Goal: Task Accomplishment & Management: Use online tool/utility

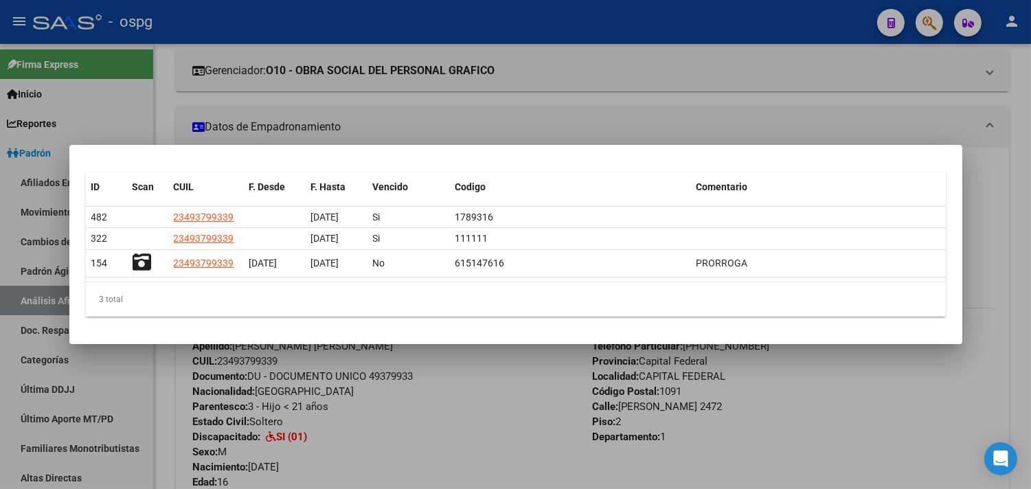
click at [477, 111] on div at bounding box center [515, 244] width 1031 height 489
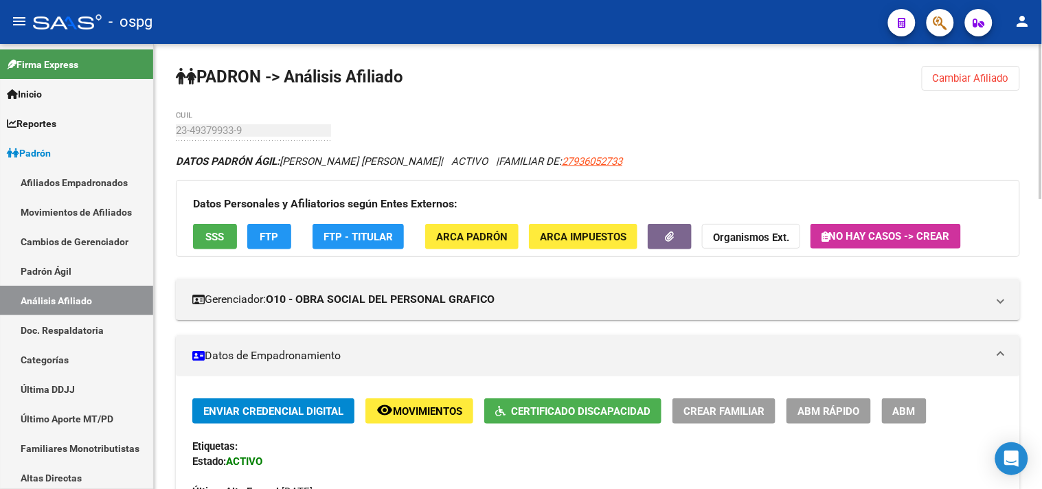
click at [949, 84] on span "Cambiar Afiliado" at bounding box center [971, 78] width 76 height 12
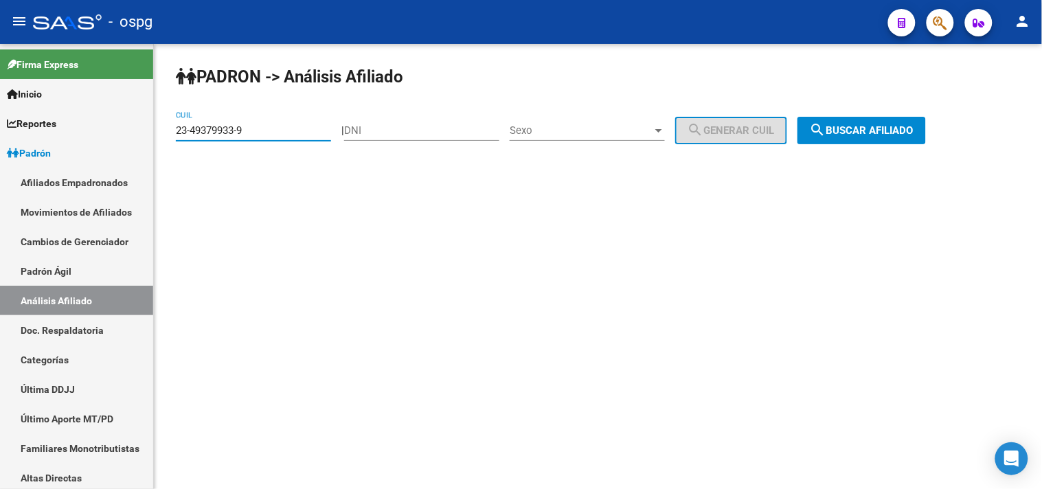
drag, startPoint x: 249, startPoint y: 133, endPoint x: 155, endPoint y: 135, distance: 94.9
click at [155, 135] on div "PADRON -> Análisis Afiliado 23-49379933-9 CUIL | DNI Sexo Sexo search Generar C…" at bounding box center [598, 116] width 888 height 144
type input "27-45415886-0"
click at [880, 135] on span "search Buscar afiliado" at bounding box center [862, 130] width 104 height 12
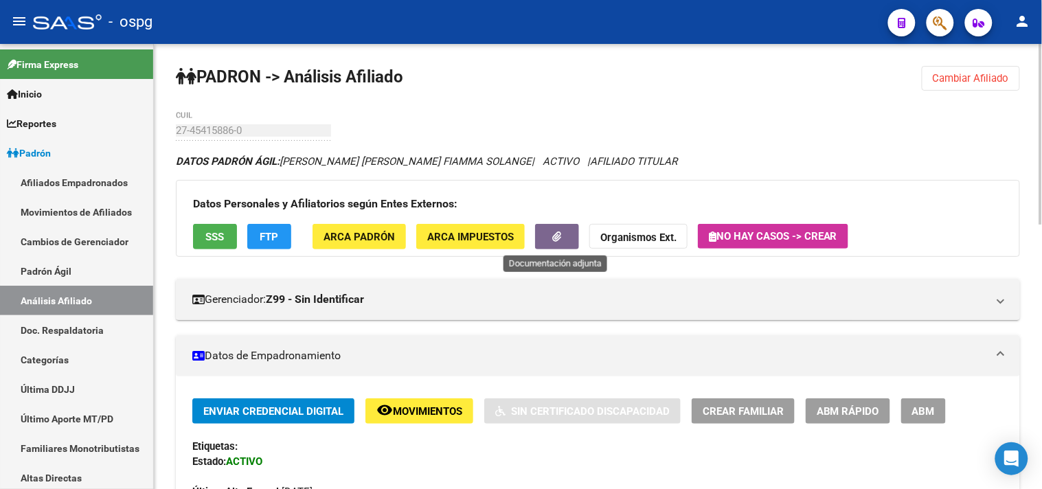
click at [560, 234] on icon "button" at bounding box center [557, 237] width 9 height 10
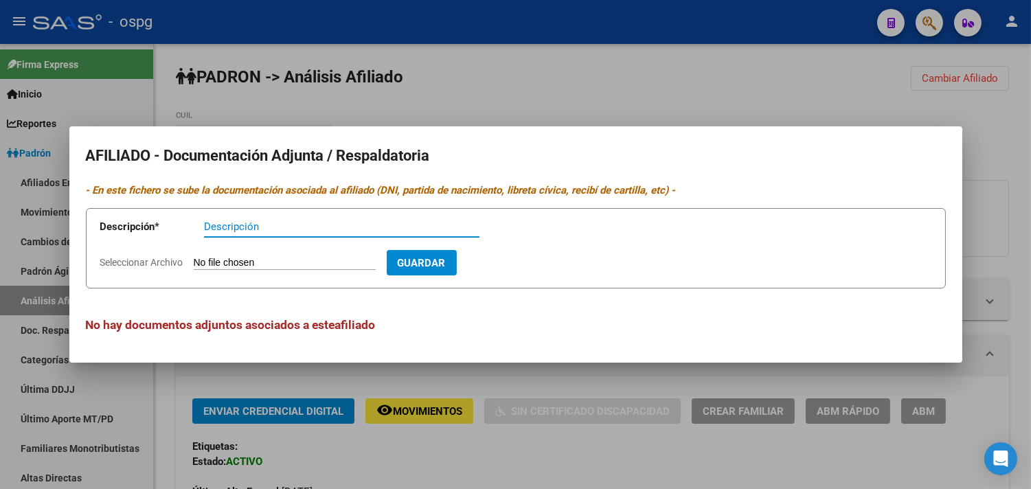
click at [221, 221] on input "Descripción" at bounding box center [341, 227] width 275 height 12
type input "ddjj"
click at [241, 252] on form "Descripción * ddjj Descripción Seleccionar Archivo Guardar" at bounding box center [516, 248] width 860 height 80
click at [232, 259] on input "Seleccionar Archivo" at bounding box center [285, 263] width 182 height 13
click at [242, 260] on input "Seleccionar Archivo" at bounding box center [285, 263] width 182 height 13
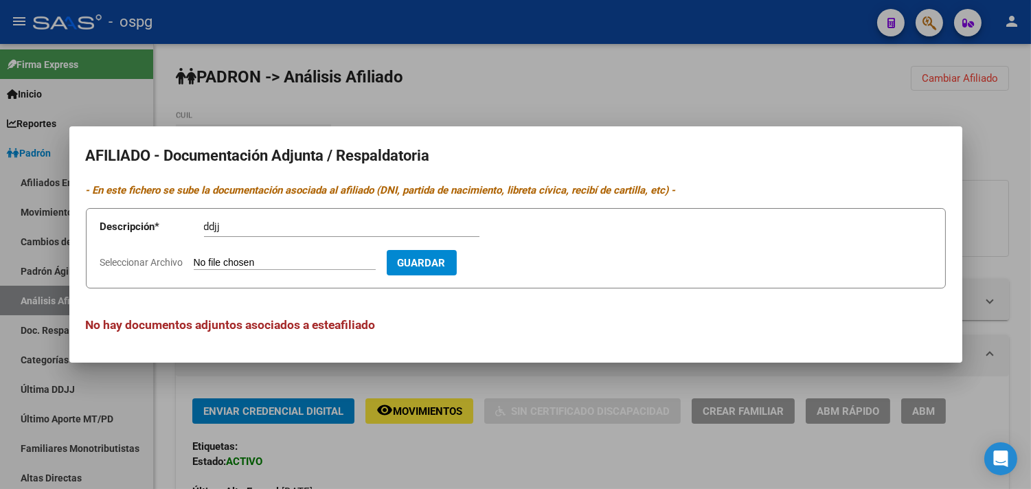
click at [407, 71] on div at bounding box center [515, 244] width 1031 height 489
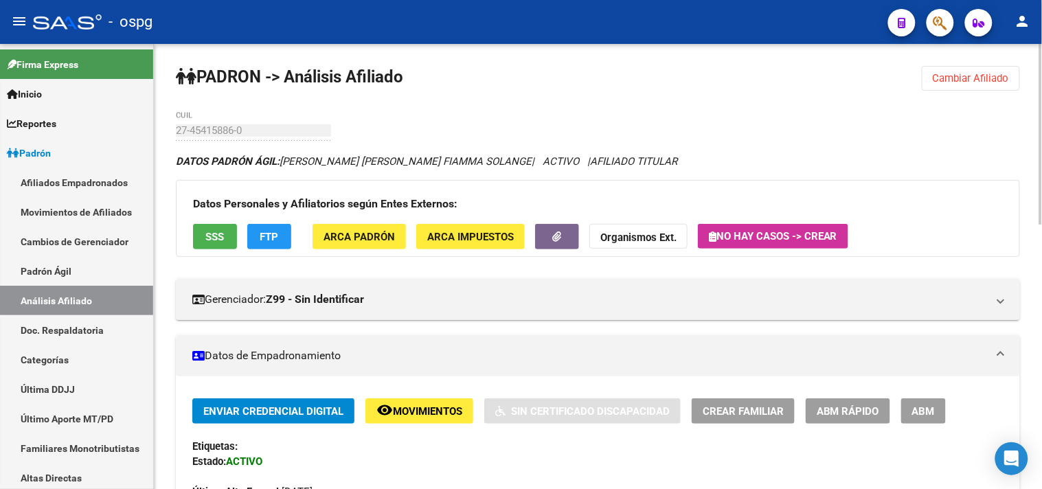
drag, startPoint x: 963, startPoint y: 78, endPoint x: 952, endPoint y: 74, distance: 11.5
click at [955, 74] on span "Cambiar Afiliado" at bounding box center [971, 78] width 76 height 12
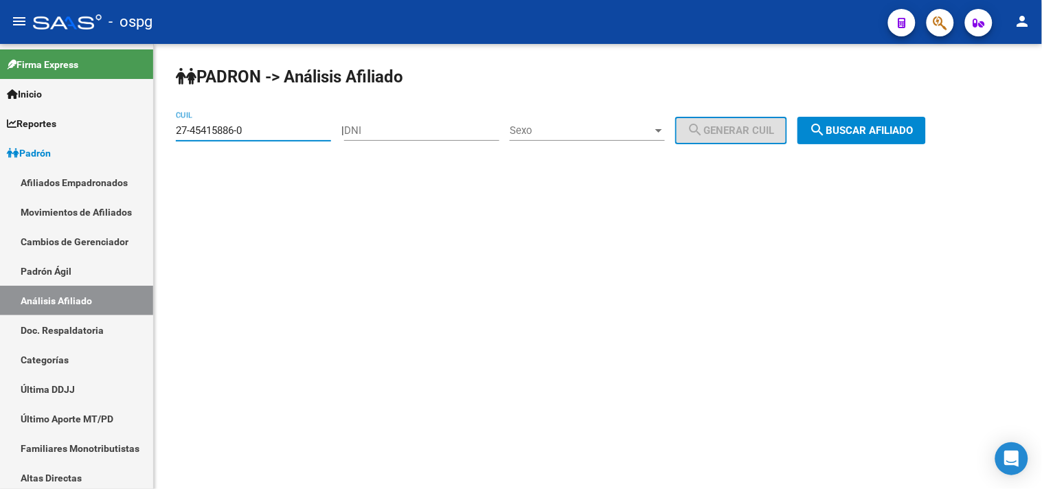
drag, startPoint x: 264, startPoint y: 128, endPoint x: 155, endPoint y: 131, distance: 108.6
click at [155, 131] on div "PADRON -> Análisis Afiliado 27-45415886-0 CUIL | DNI Sexo Sexo search Generar C…" at bounding box center [598, 116] width 888 height 144
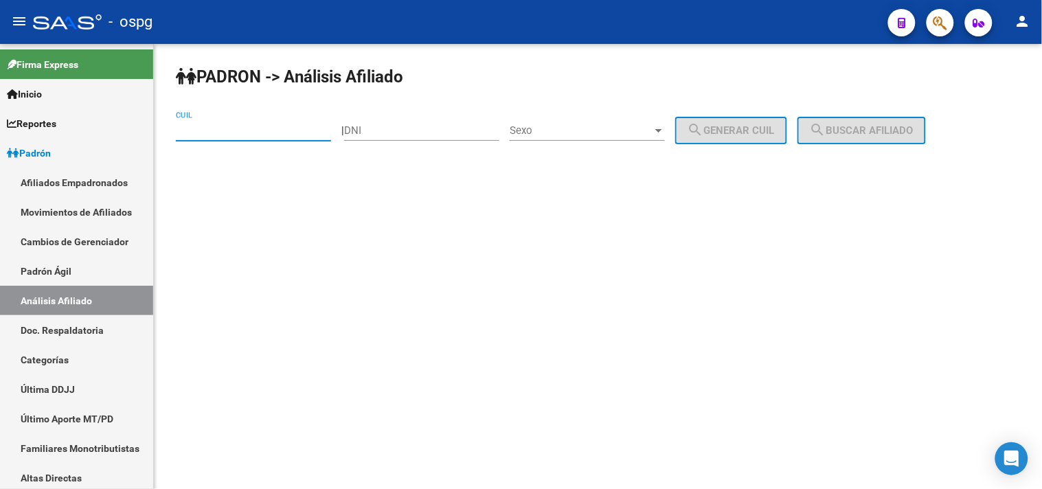
paste input "20-18678186-5"
type input "20-18678186-5"
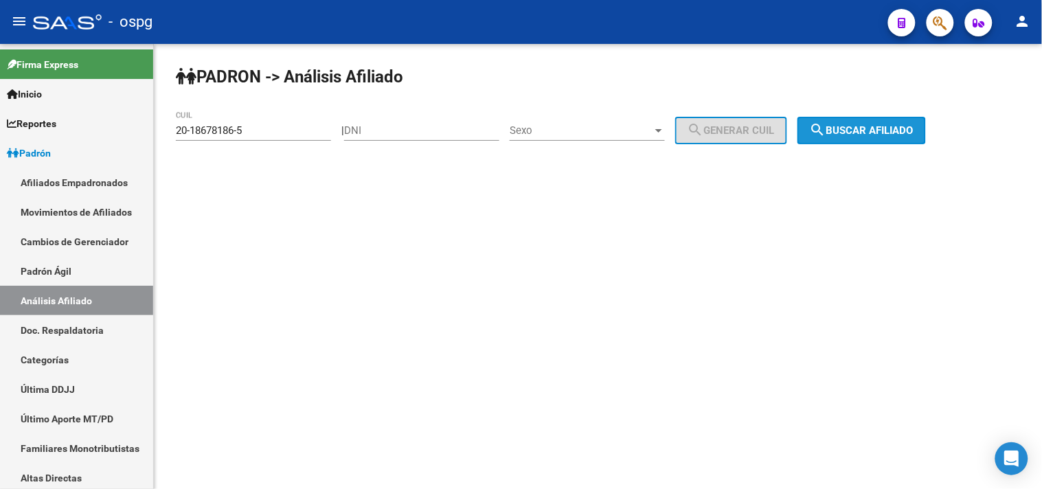
click at [897, 126] on span "search Buscar afiliado" at bounding box center [862, 130] width 104 height 12
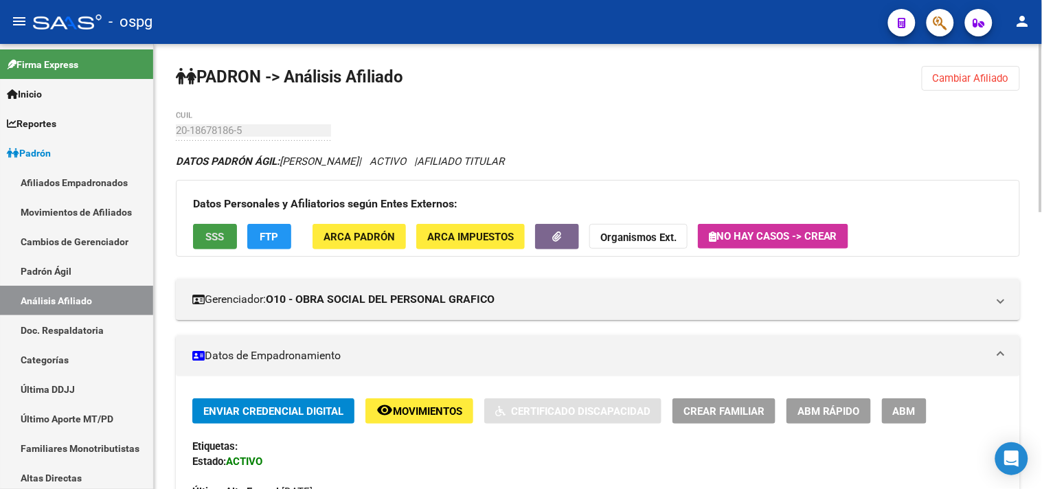
click at [216, 242] on span "SSS" at bounding box center [215, 237] width 19 height 12
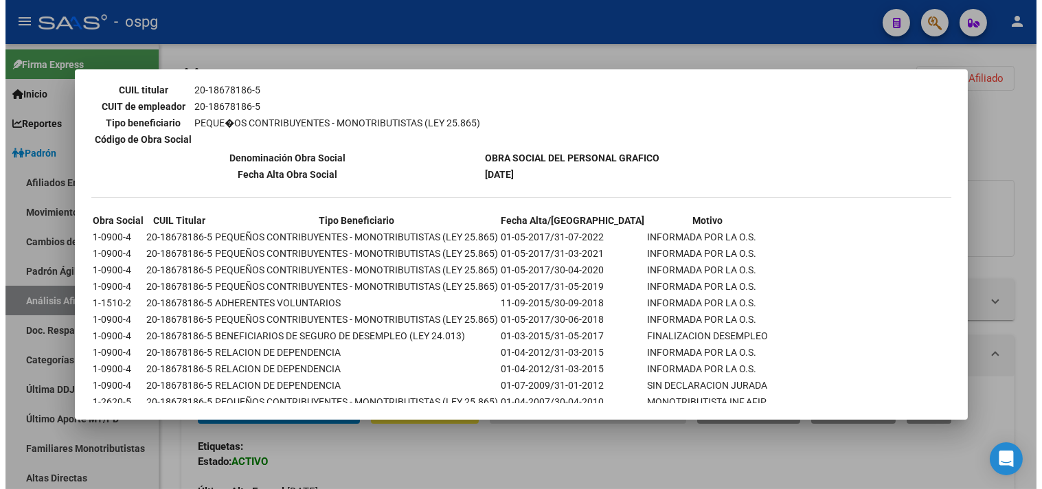
scroll to position [297, 0]
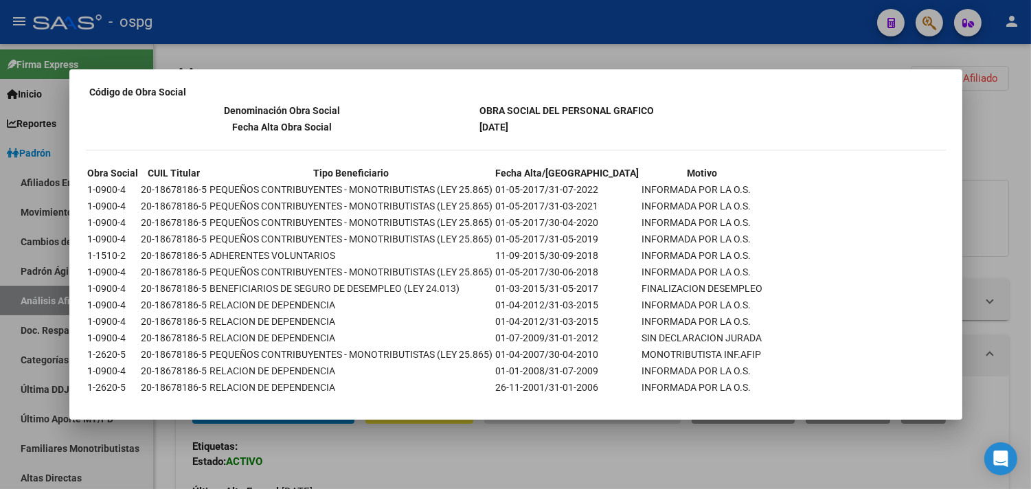
click at [269, 67] on div at bounding box center [515, 244] width 1031 height 489
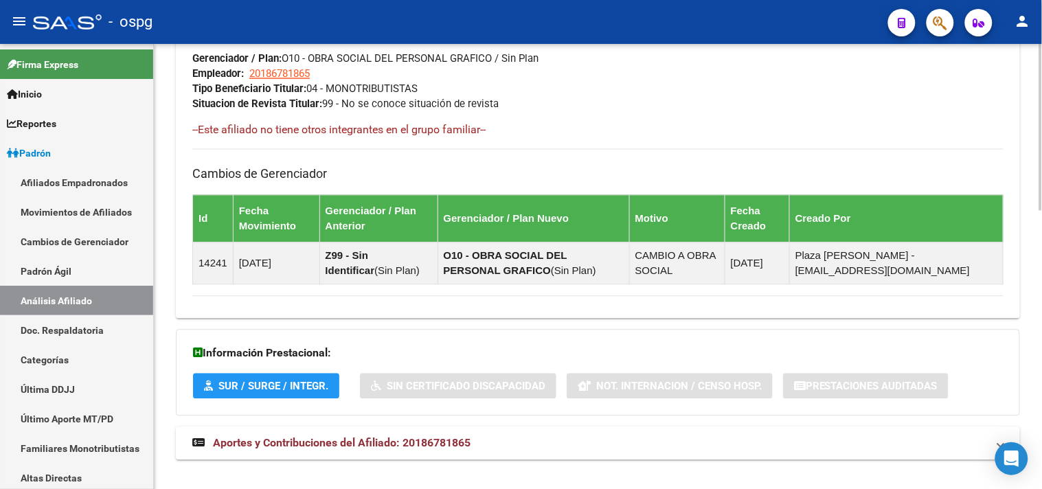
scroll to position [744, 0]
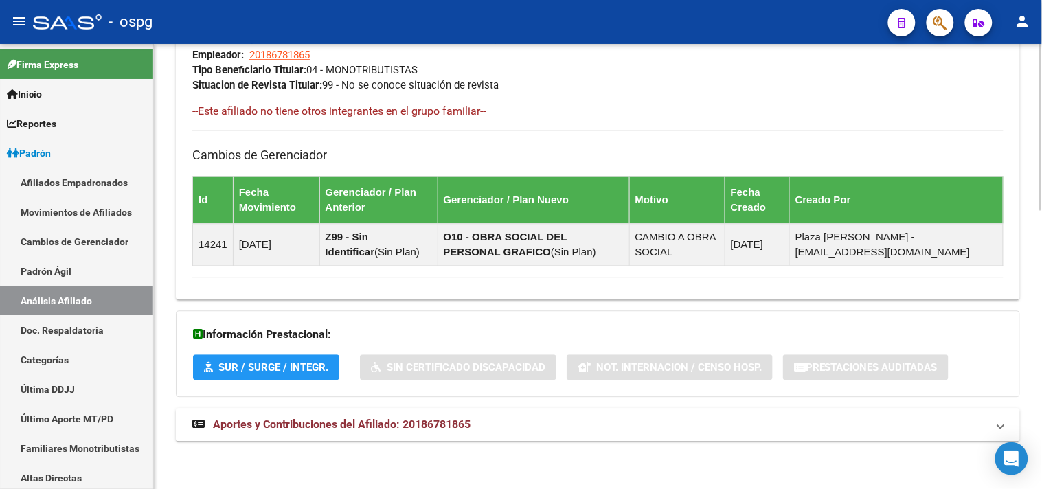
drag, startPoint x: 317, startPoint y: 425, endPoint x: 309, endPoint y: 424, distance: 7.6
click at [315, 423] on span "Aportes y Contribuciones del Afiliado: 20186781865" at bounding box center [342, 424] width 258 height 13
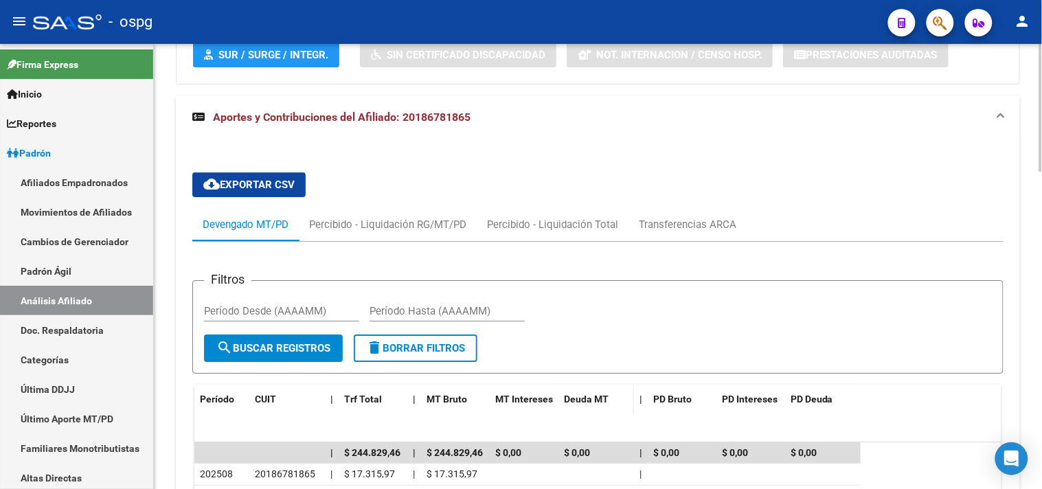
scroll to position [1107, 0]
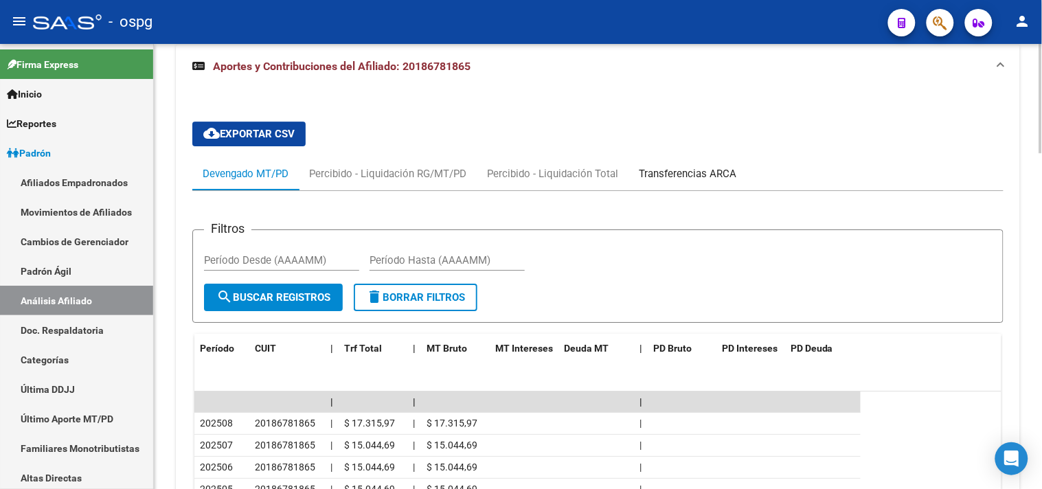
click at [684, 167] on div "Transferencias ARCA" at bounding box center [688, 173] width 98 height 15
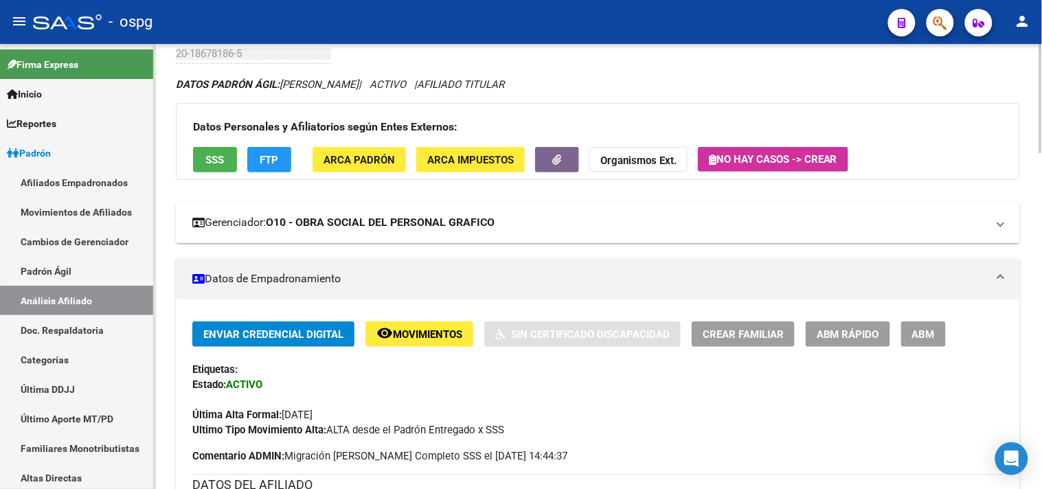
scroll to position [76, 0]
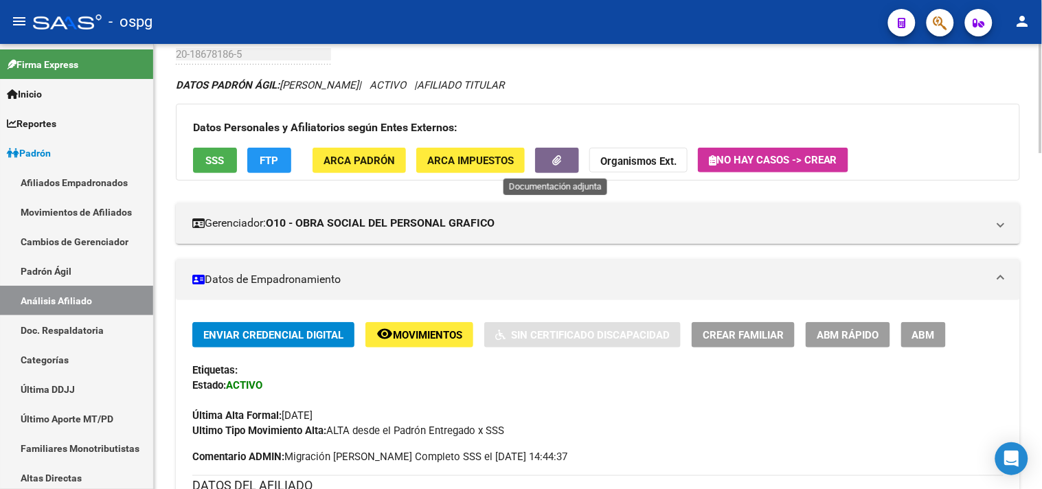
click at [553, 163] on icon "button" at bounding box center [557, 160] width 9 height 10
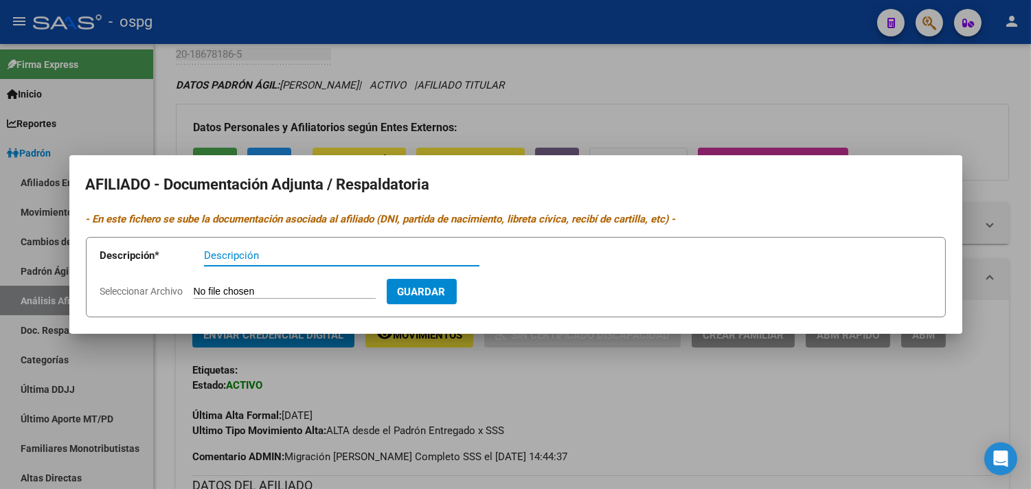
click at [662, 80] on div at bounding box center [515, 244] width 1031 height 489
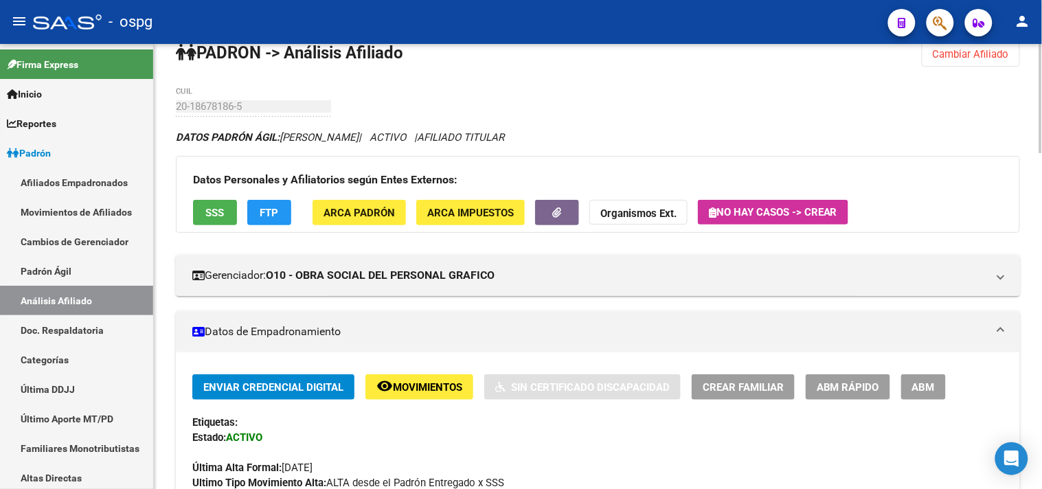
scroll to position [0, 0]
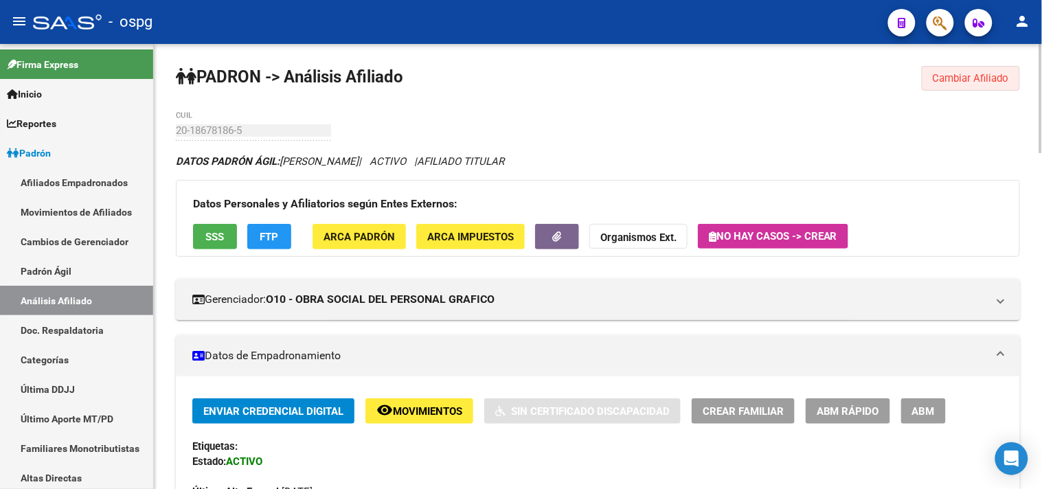
drag, startPoint x: 965, startPoint y: 74, endPoint x: 622, endPoint y: 101, distance: 343.9
click at [963, 74] on span "Cambiar Afiliado" at bounding box center [971, 78] width 76 height 12
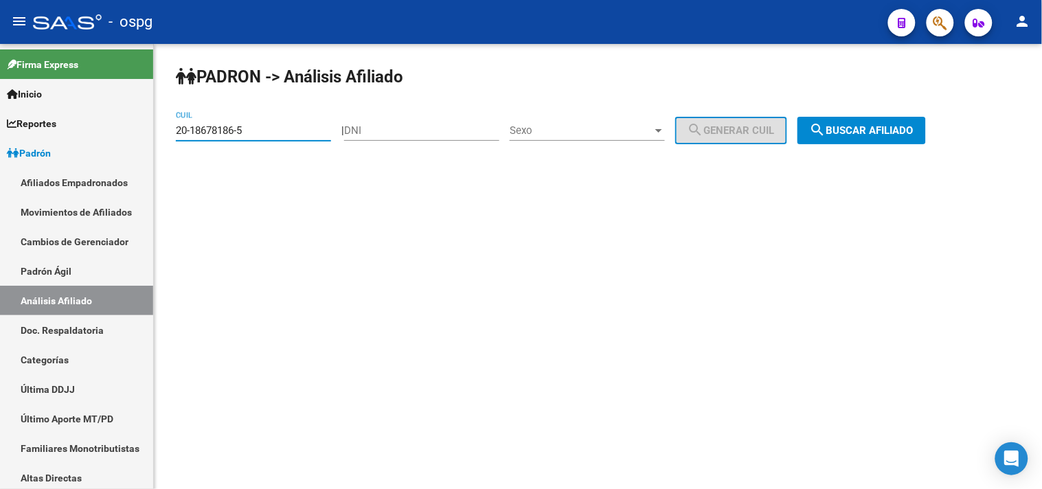
drag, startPoint x: 256, startPoint y: 133, endPoint x: 161, endPoint y: 126, distance: 94.4
click at [161, 126] on div "PADRON -> Análisis Afiliado 20-18678186-5 CUIL | DNI Sexo Sexo search Generar C…" at bounding box center [598, 116] width 888 height 144
type input "27-45415886-0"
click at [846, 124] on button "search Buscar afiliado" at bounding box center [862, 130] width 128 height 27
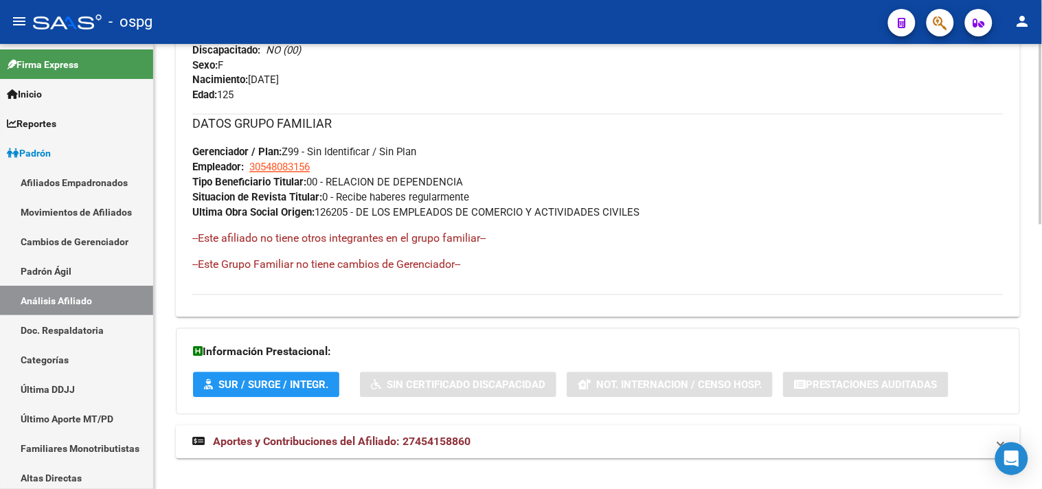
scroll to position [649, 0]
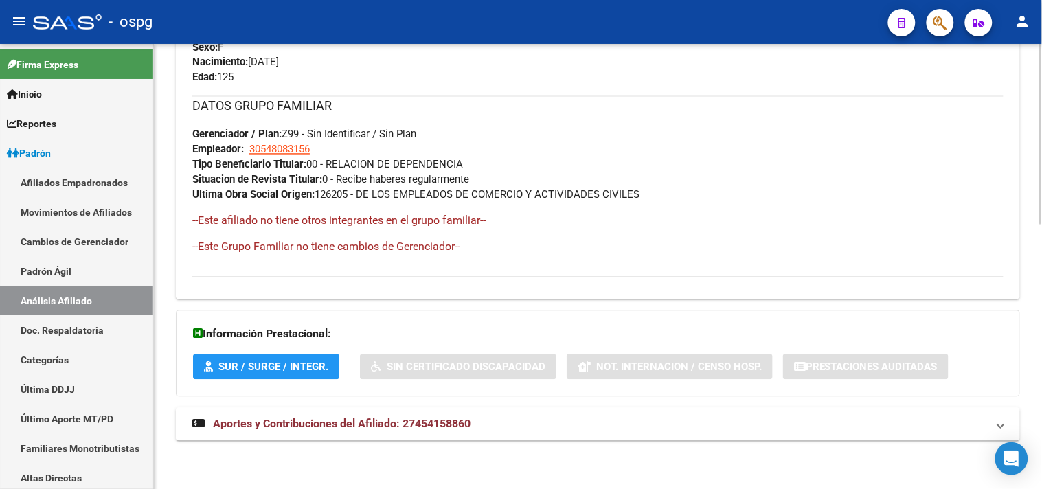
click at [315, 419] on span "Aportes y Contribuciones del Afiliado: 27454158860" at bounding box center [342, 424] width 258 height 13
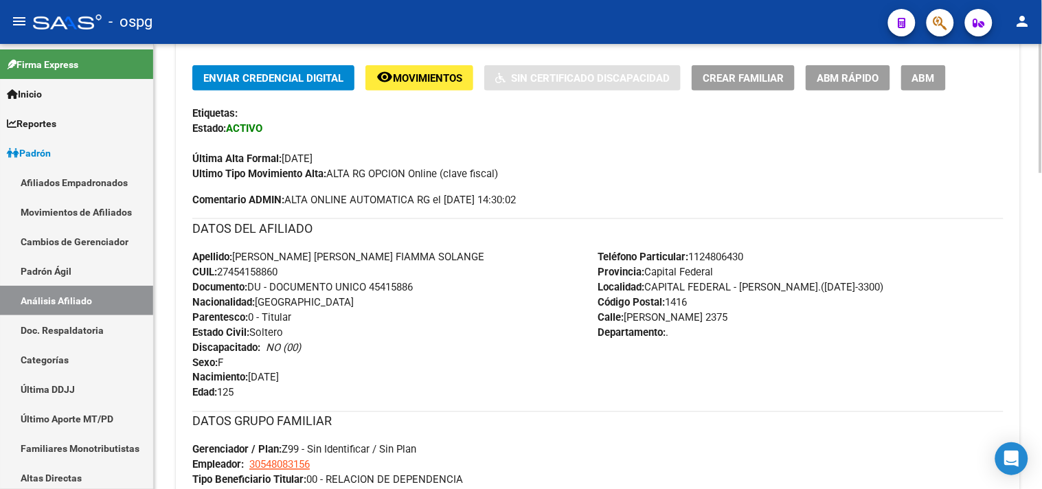
scroll to position [0, 0]
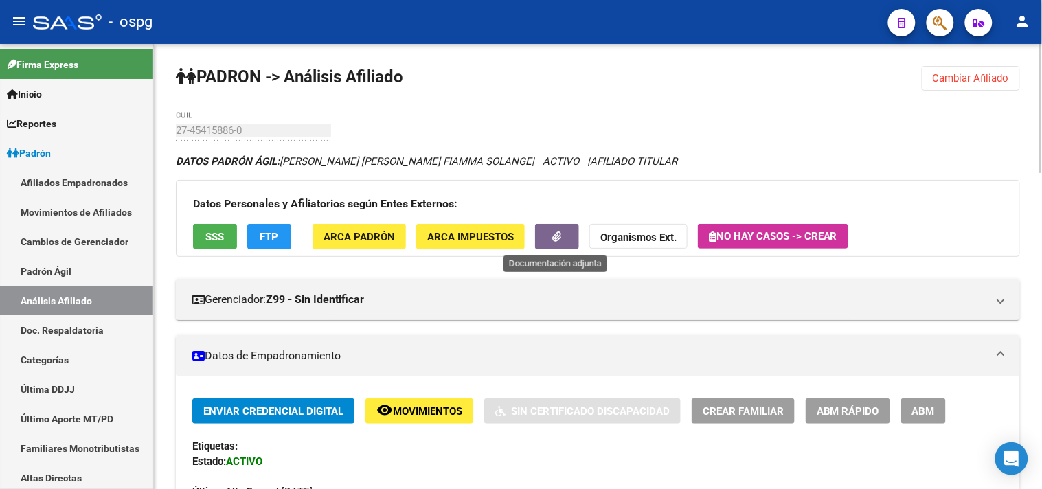
click at [557, 246] on button "button" at bounding box center [557, 236] width 44 height 25
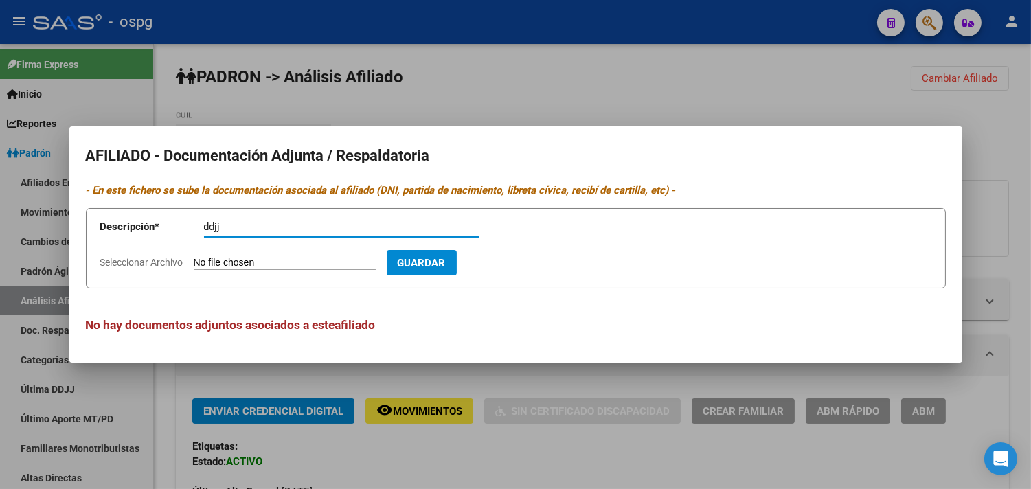
type input "ddjj"
click at [239, 262] on input "Seleccionar Archivo" at bounding box center [285, 263] width 182 height 13
click at [203, 260] on input "Seleccionar Archivo" at bounding box center [285, 263] width 182 height 13
click at [201, 253] on form "Descripción * ddjj Descripción Seleccionar Archivo Guardar" at bounding box center [516, 248] width 860 height 80
click at [190, 266] on app-file-uploader "Seleccionar Archivo" at bounding box center [243, 262] width 286 height 12
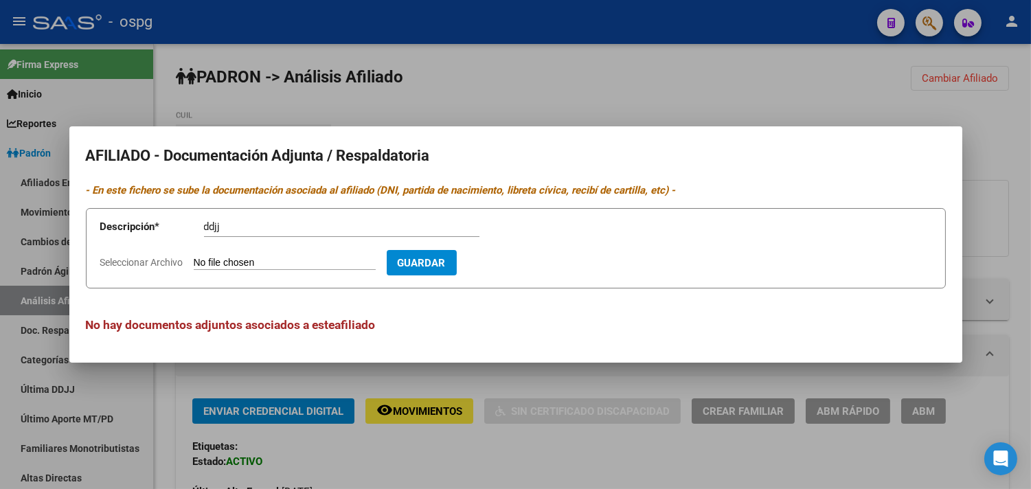
click at [206, 259] on input "Seleccionar Archivo" at bounding box center [285, 263] width 182 height 13
type input "C:\fakepath\ddjj pereyra.jpg"
click at [526, 261] on span "Guardar" at bounding box center [501, 263] width 48 height 12
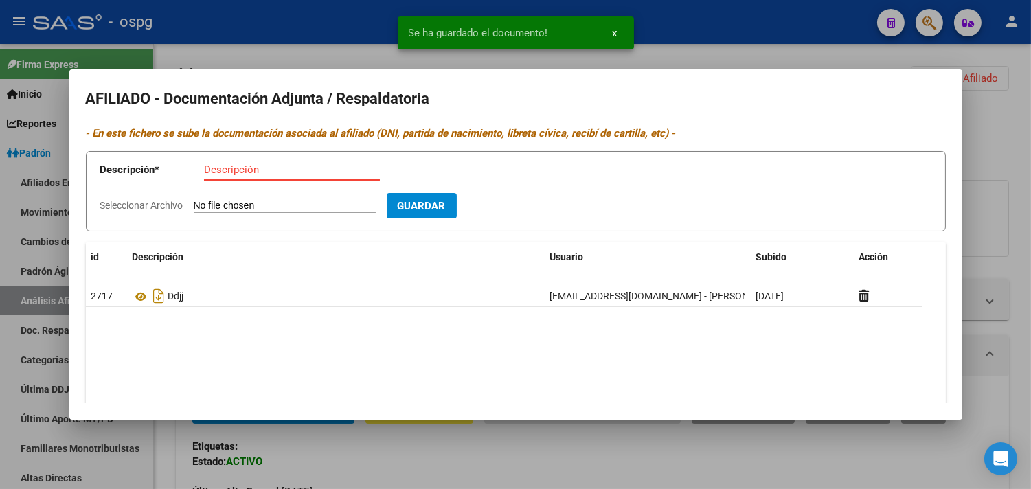
click at [217, 166] on input "Descripción" at bounding box center [292, 170] width 176 height 12
type input "alta"
click at [198, 210] on input "Seleccionar Archivo" at bounding box center [285, 206] width 182 height 13
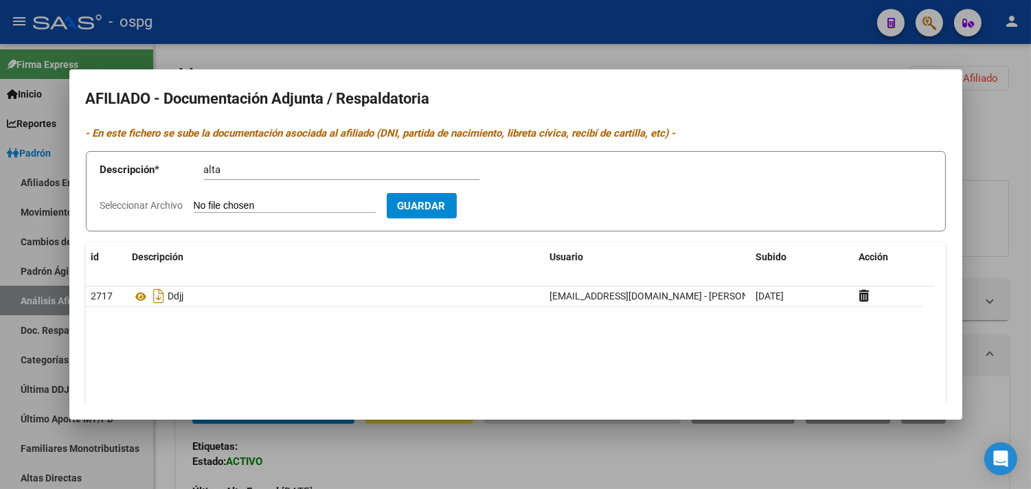
type input "C:\fakepath\alta pereyra.htm"
click at [526, 211] on span "Guardar" at bounding box center [501, 206] width 48 height 12
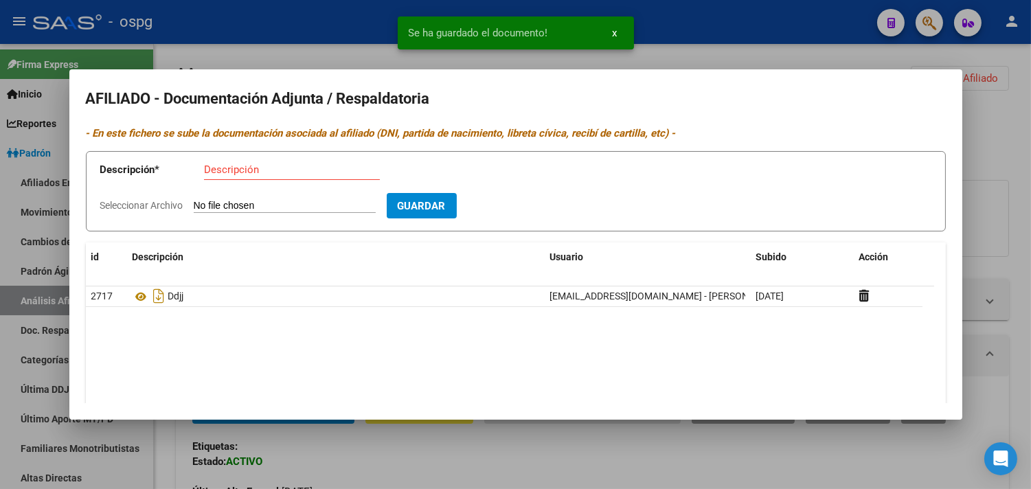
click at [235, 177] on div "Descripción" at bounding box center [292, 169] width 176 height 21
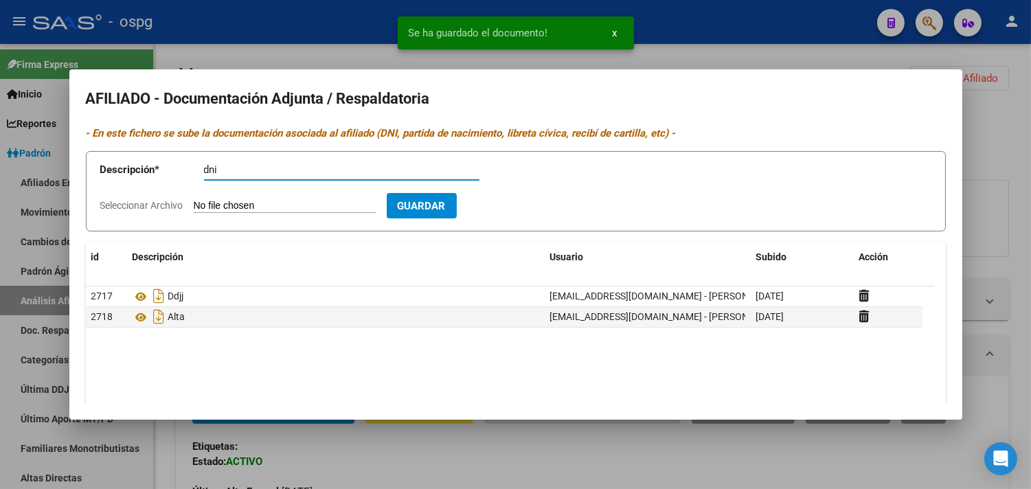
type input "dni"
click at [248, 206] on input "Seleccionar Archivo" at bounding box center [285, 206] width 182 height 13
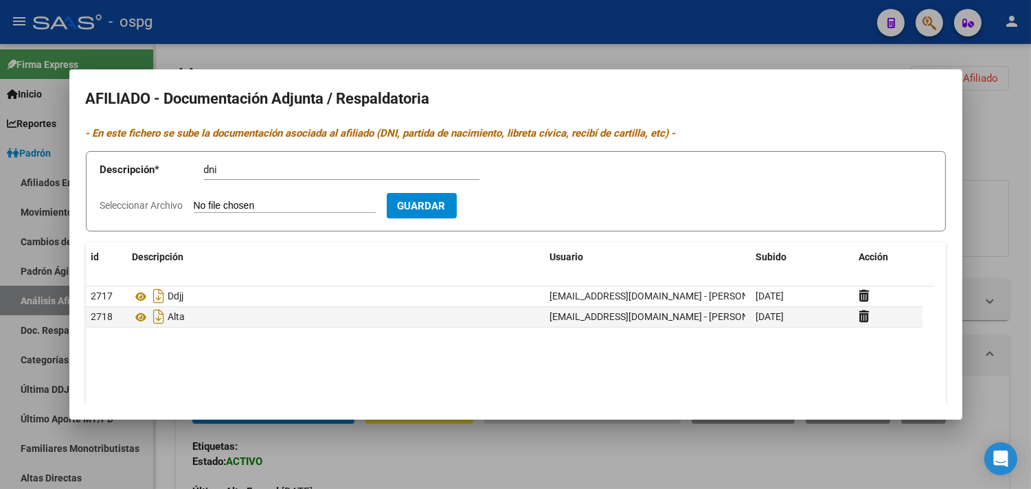
type input "C:\fakepath\dni f pereyra.jpeg"
click at [526, 211] on span "Guardar" at bounding box center [501, 206] width 48 height 12
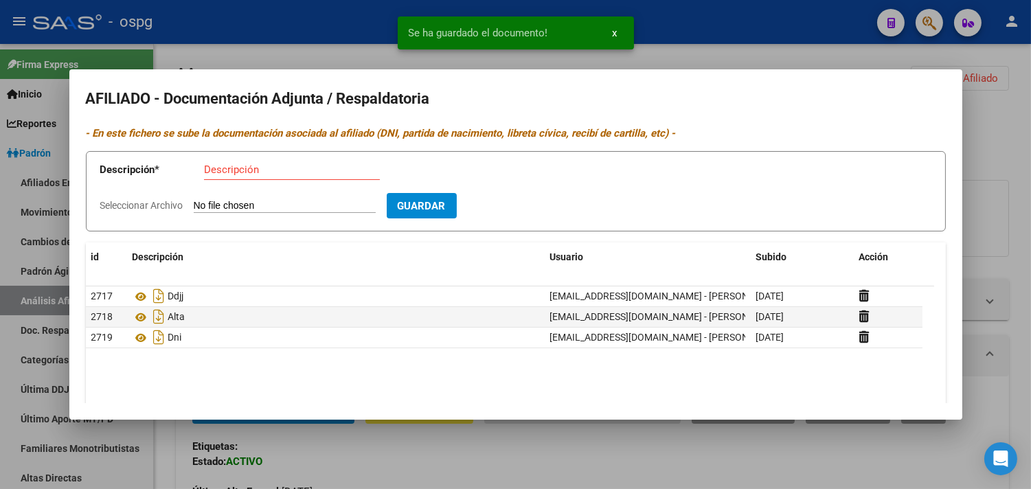
click at [202, 174] on p "Descripción *" at bounding box center [152, 170] width 104 height 16
click at [207, 172] on input "Descripción" at bounding box center [292, 170] width 176 height 12
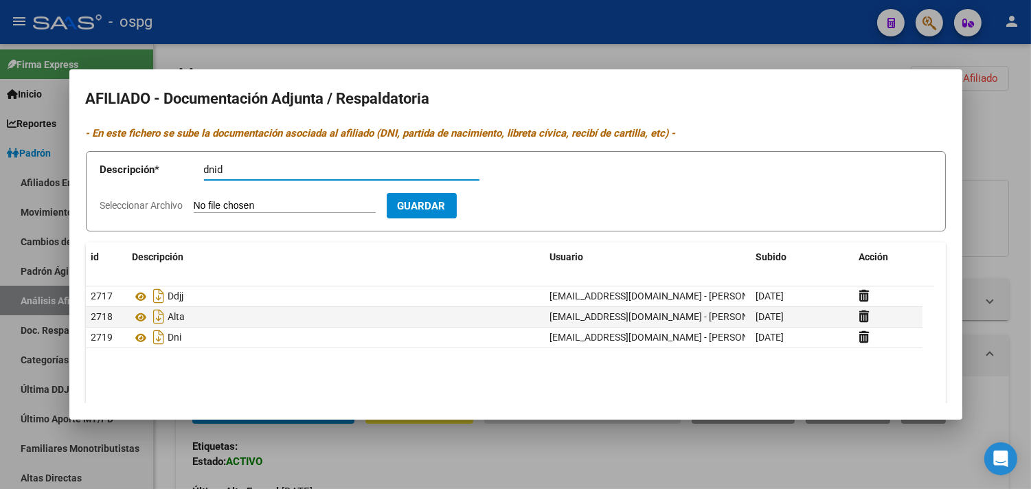
type input "dnid"
click at [227, 210] on input "Seleccionar Archivo" at bounding box center [285, 206] width 182 height 13
type input "C:\fakepath\dni d pereyra.jpeg"
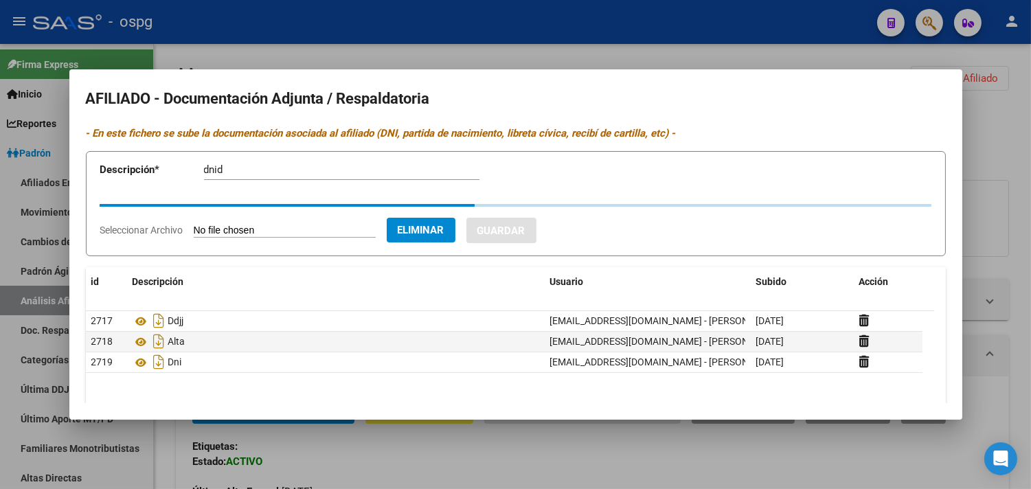
click at [621, 251] on form "Descripción * dnid Descripción Seleccionar Archivo Eliminar Guardar" at bounding box center [516, 203] width 860 height 105
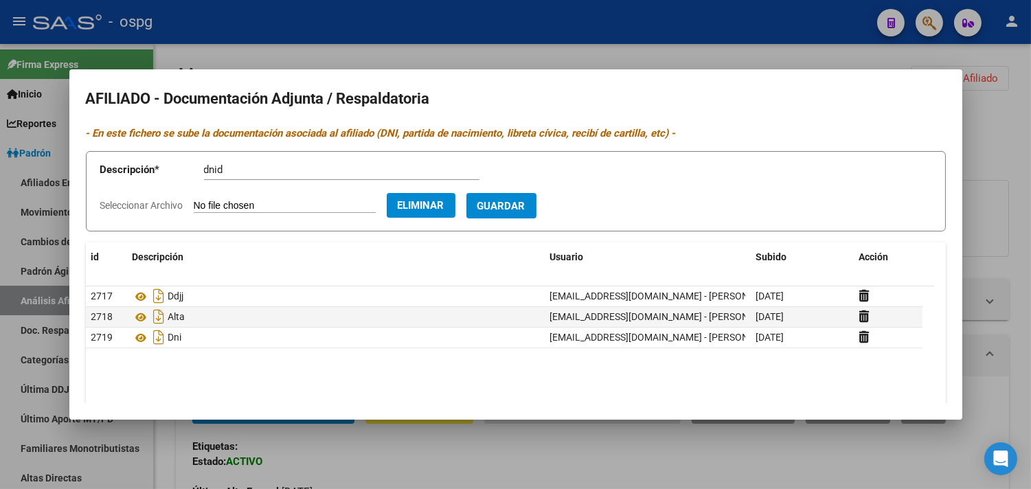
drag, startPoint x: 565, startPoint y: 206, endPoint x: 552, endPoint y: 201, distance: 13.9
click at [537, 205] on button "Guardar" at bounding box center [501, 205] width 70 height 25
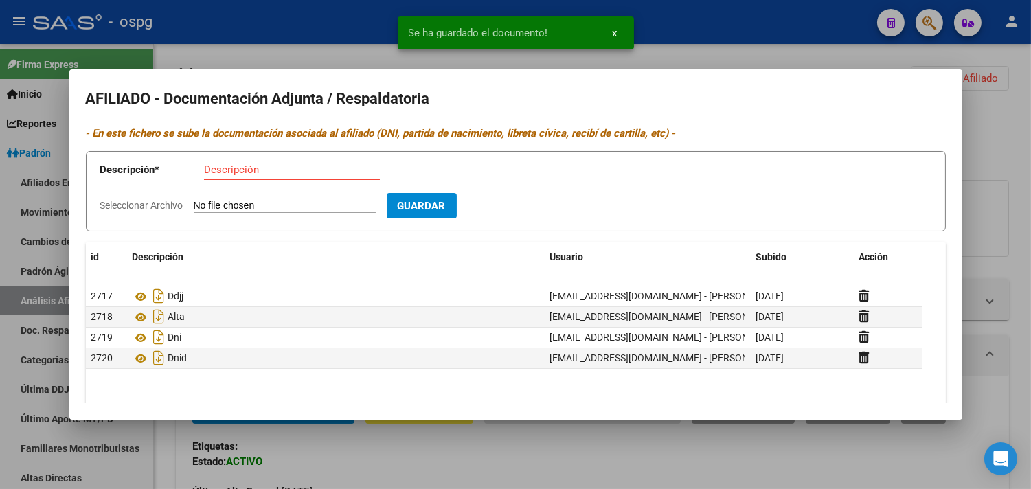
click at [255, 172] on input "Descripción" at bounding box center [292, 170] width 176 height 12
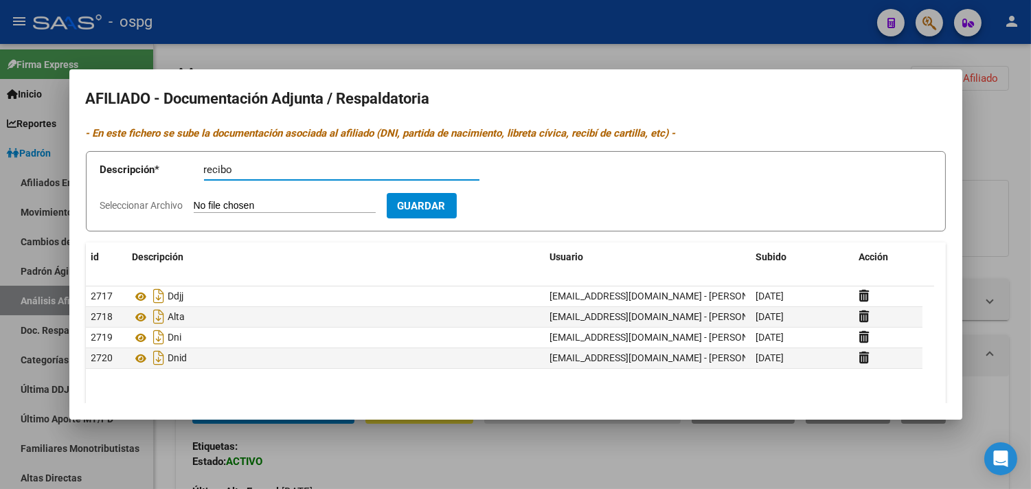
type input "recibo"
click at [252, 204] on input "Seleccionar Archivo" at bounding box center [285, 206] width 182 height 13
type input "C:\fakepath\recibo pereyra.jpeg"
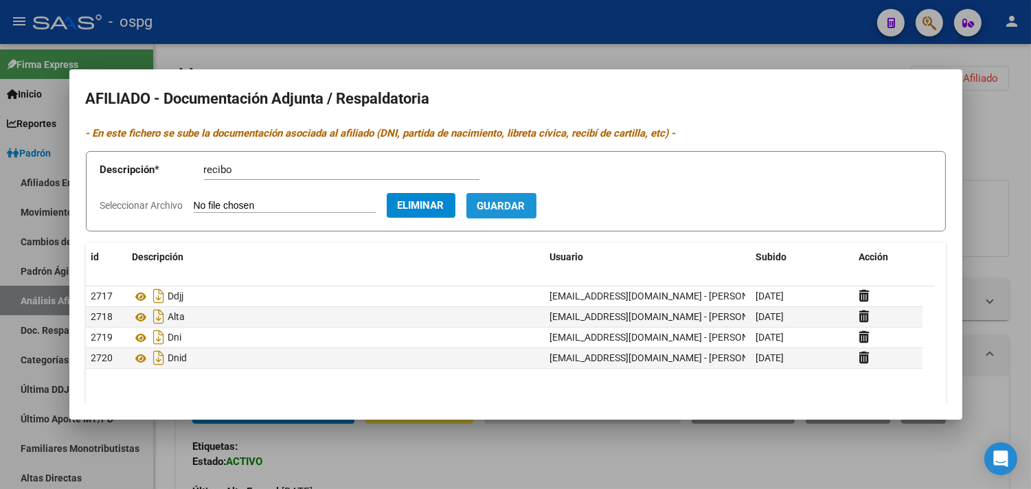
drag, startPoint x: 530, startPoint y: 203, endPoint x: 531, endPoint y: 195, distance: 8.3
click at [526, 203] on span "Guardar" at bounding box center [501, 206] width 48 height 12
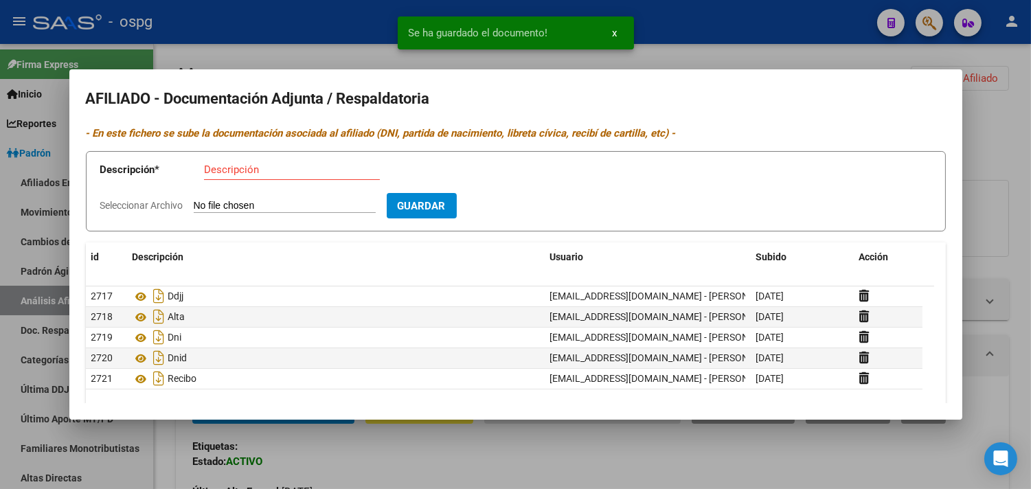
click at [340, 37] on div at bounding box center [515, 244] width 1031 height 489
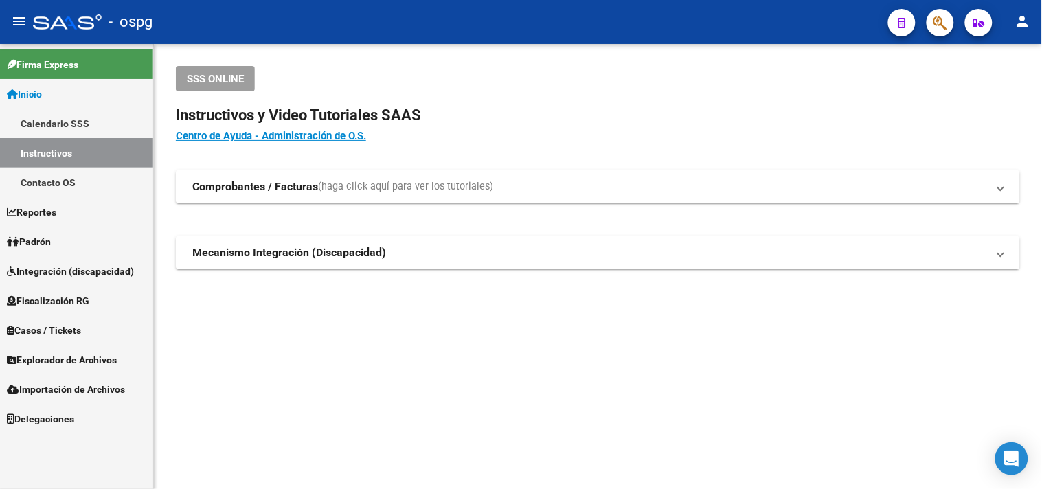
click at [59, 242] on link "Padrón" at bounding box center [76, 242] width 153 height 30
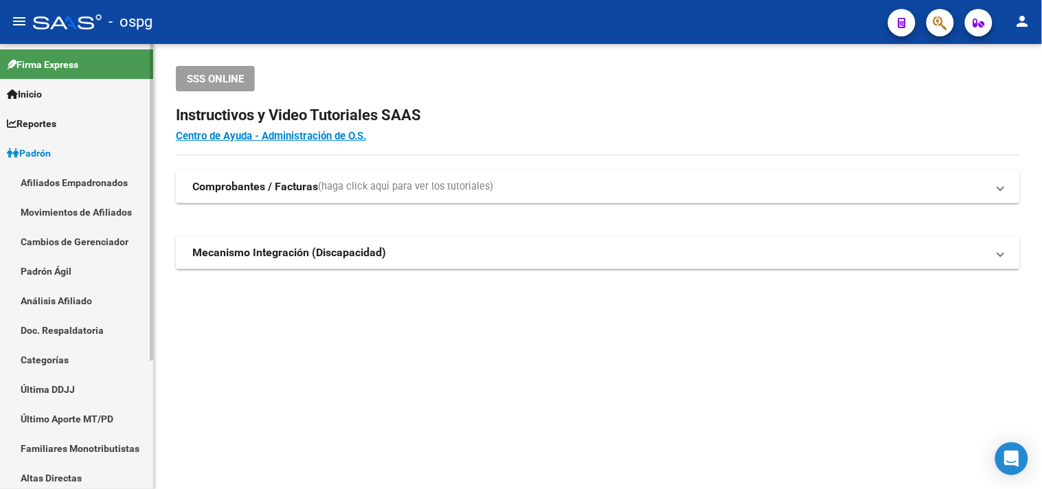
click at [58, 302] on link "Análisis Afiliado" at bounding box center [76, 301] width 153 height 30
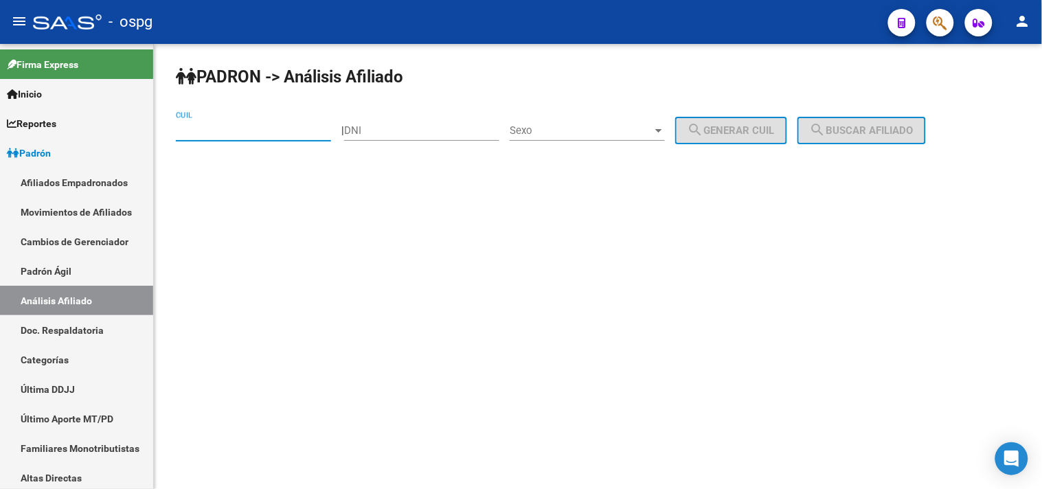
click at [191, 126] on input "CUIL" at bounding box center [253, 130] width 155 height 12
paste input "20-30326340-4"
type input "20-30326340-4"
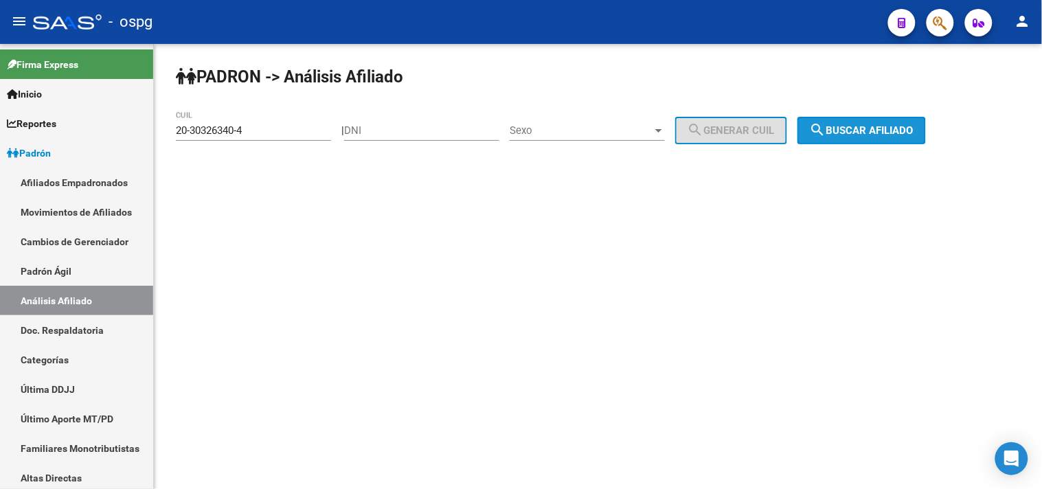
click at [892, 122] on button "search Buscar afiliado" at bounding box center [862, 130] width 128 height 27
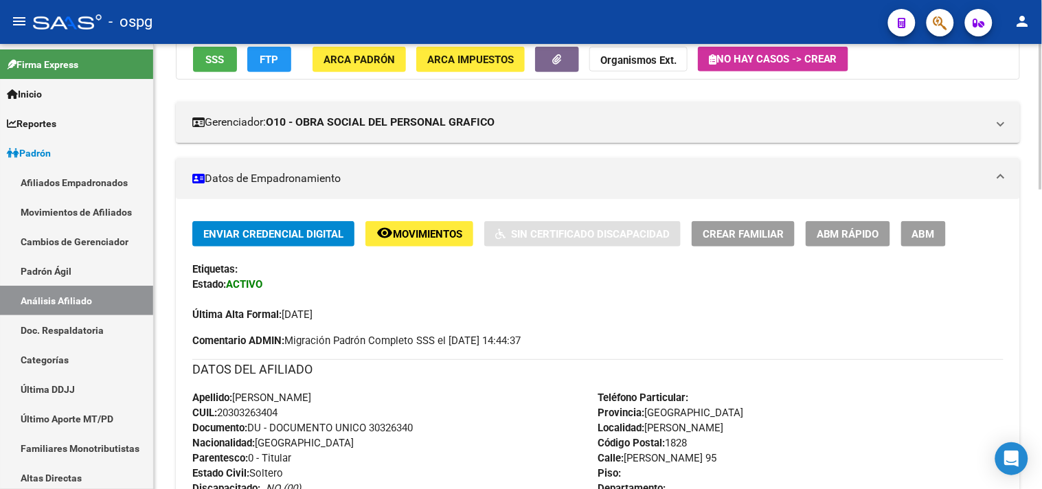
scroll to position [153, 0]
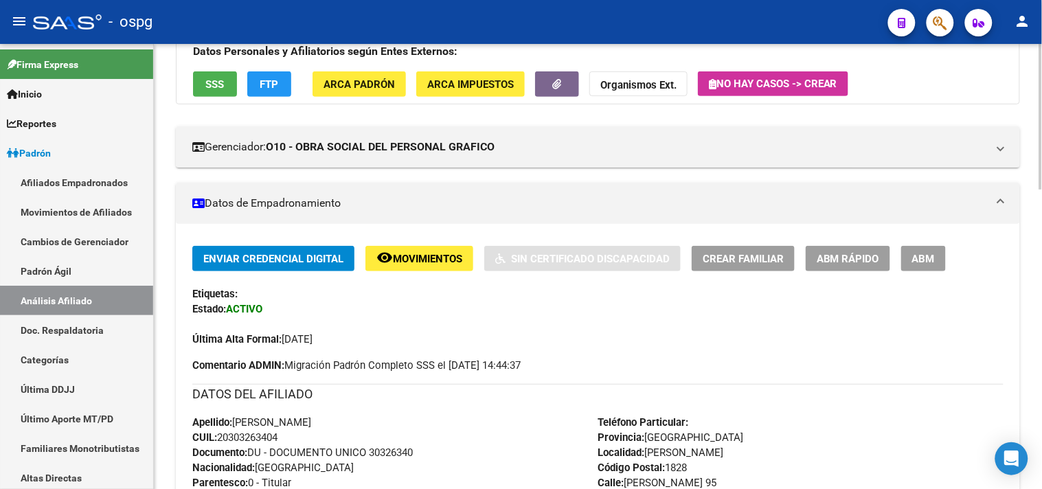
click at [278, 80] on span "FTP" at bounding box center [269, 84] width 19 height 12
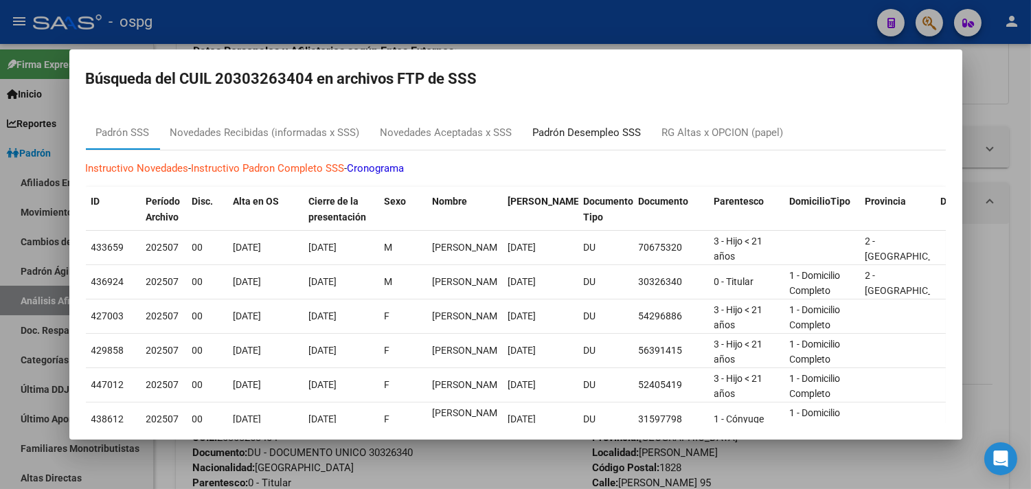
click at [605, 131] on div "Padrón Desempleo SSS" at bounding box center [587, 133] width 109 height 16
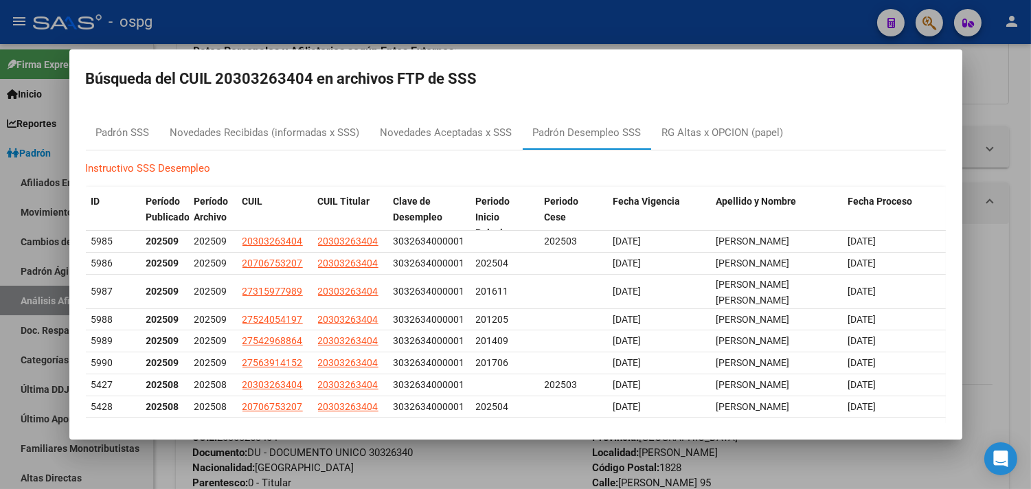
click at [1007, 133] on div at bounding box center [515, 244] width 1031 height 489
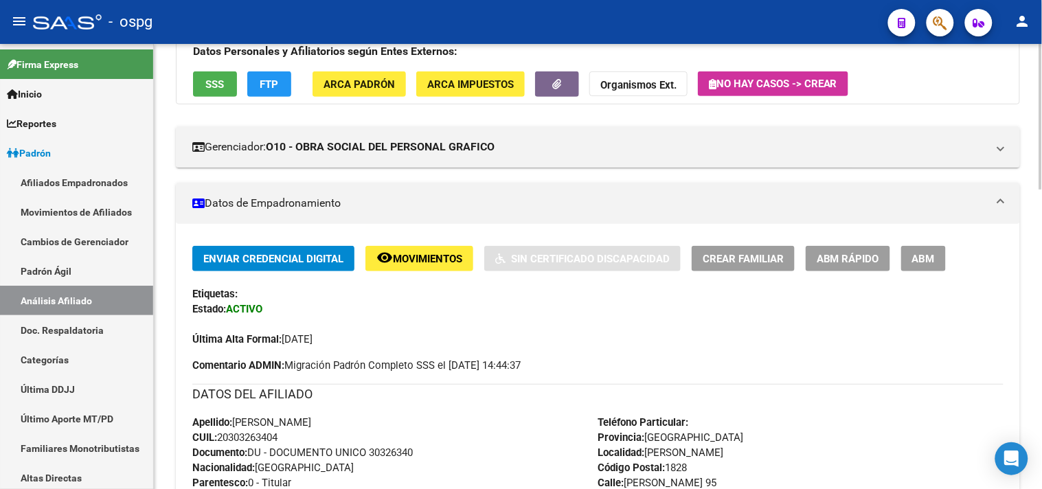
drag, startPoint x: 581, startPoint y: 166, endPoint x: 566, endPoint y: 93, distance: 74.4
click at [582, 165] on mat-expansion-panel-header "Gerenciador: O10 - OBRA SOCIAL DEL PERSONAL GRAFICO" at bounding box center [598, 146] width 844 height 41
